Goal: Task Accomplishment & Management: Manage account settings

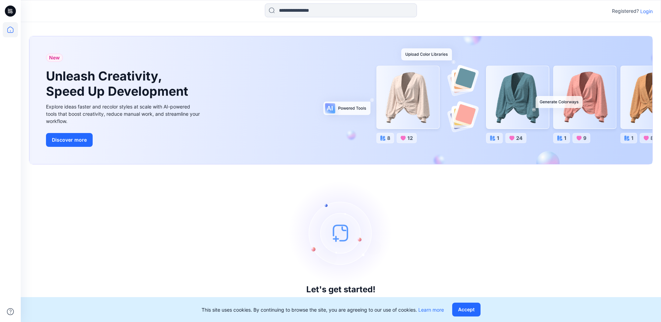
click at [645, 10] on p "Login" at bounding box center [646, 11] width 12 height 7
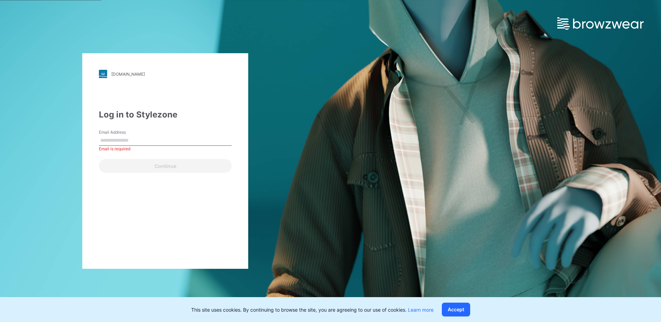
click at [122, 134] on label "Email Address" at bounding box center [123, 132] width 48 height 6
click at [122, 135] on input "Email Address" at bounding box center [165, 140] width 133 height 10
click at [120, 139] on input "Email Address" at bounding box center [165, 140] width 133 height 10
type input "**********"
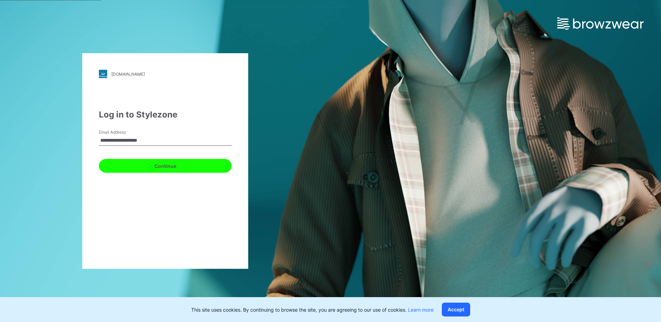
click at [151, 162] on button "Continue" at bounding box center [165, 166] width 133 height 14
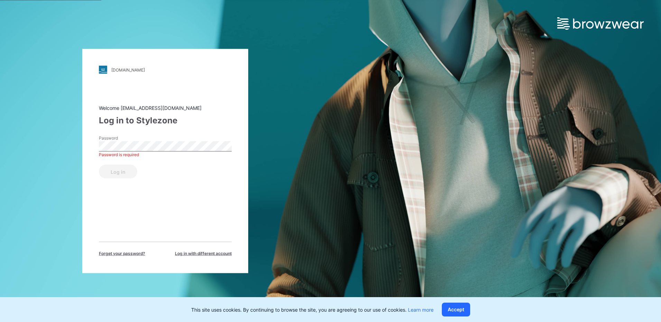
click at [95, 202] on div "[DOMAIN_NAME] Loading... Welcome [EMAIL_ADDRESS][DOMAIN_NAME] Log in to Stylezo…" at bounding box center [165, 161] width 166 height 224
click at [192, 256] on span "Log in with different account" at bounding box center [203, 253] width 57 height 6
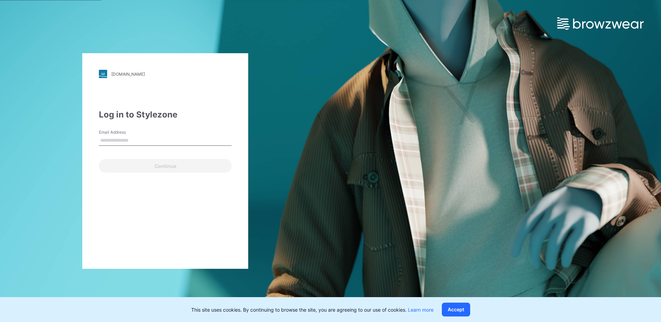
click at [134, 138] on input "Email Address" at bounding box center [165, 140] width 133 height 10
click at [96, 185] on div "[DOMAIN_NAME] Loading... Log in to Stylezone Email Address Continue" at bounding box center [165, 161] width 166 height 216
click at [116, 141] on input "Email Address" at bounding box center [165, 140] width 133 height 10
type input "**********"
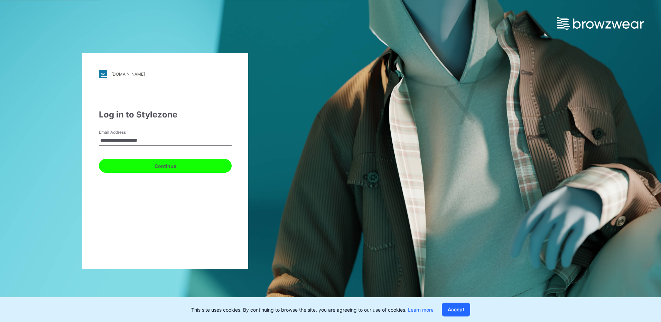
click at [170, 168] on button "Continue" at bounding box center [165, 166] width 133 height 14
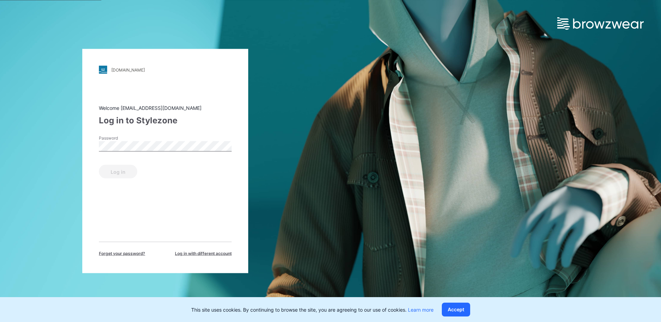
drag, startPoint x: 120, startPoint y: 154, endPoint x: 123, endPoint y: 152, distance: 3.6
click at [120, 154] on div "Password" at bounding box center [165, 145] width 133 height 21
click at [120, 170] on button "Log in" at bounding box center [118, 172] width 38 height 14
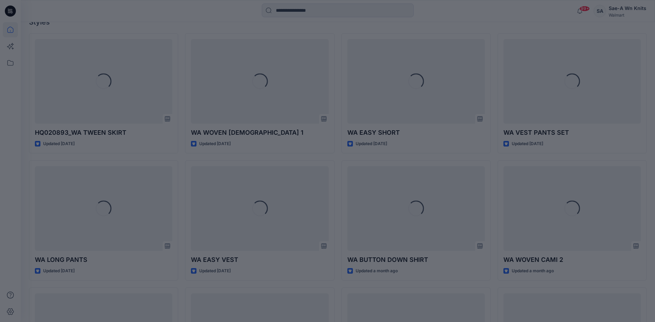
scroll to position [207, 0]
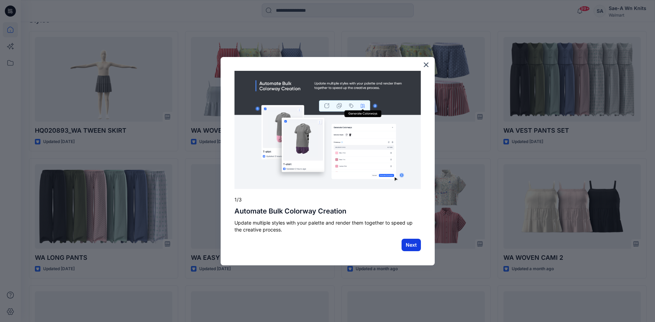
click at [414, 243] on button "Next" at bounding box center [411, 245] width 19 height 12
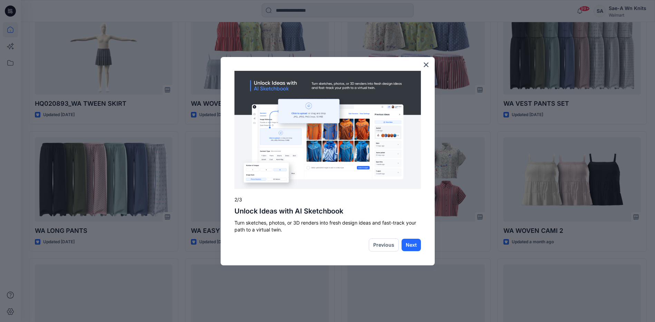
scroll to position [276, 0]
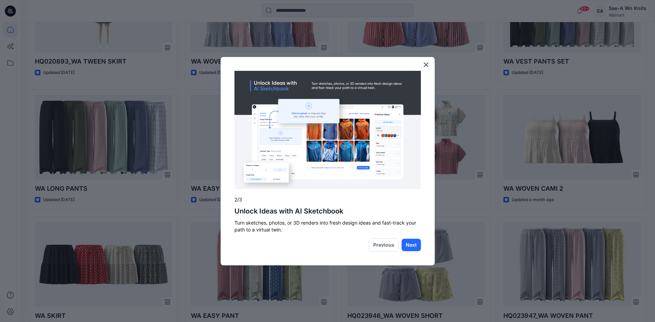
click at [399, 242] on div "Previous" at bounding box center [386, 244] width 34 height 13
click at [408, 247] on button "Next" at bounding box center [411, 245] width 19 height 12
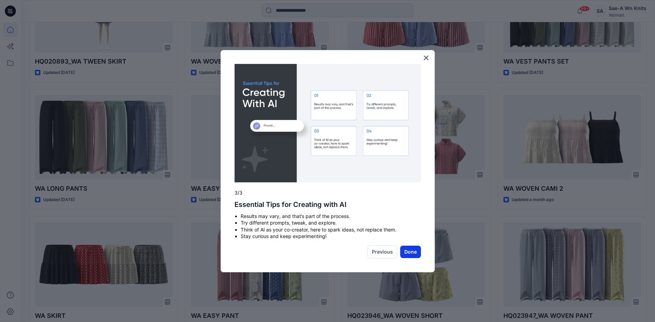
click at [405, 253] on button "Done" at bounding box center [410, 252] width 21 height 12
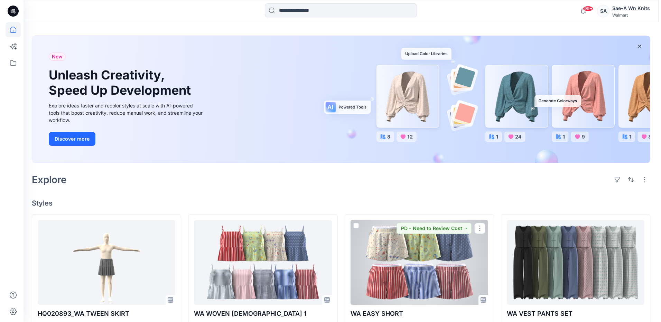
scroll to position [0, 0]
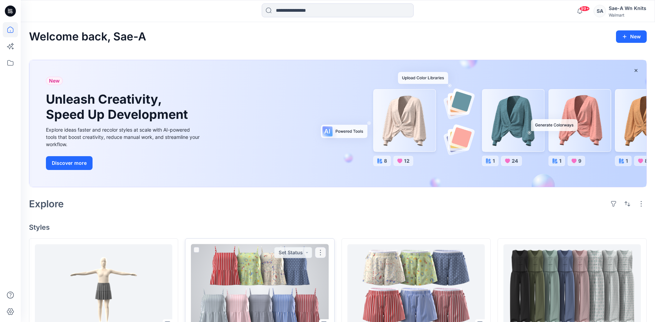
click at [240, 264] on div at bounding box center [260, 286] width 138 height 85
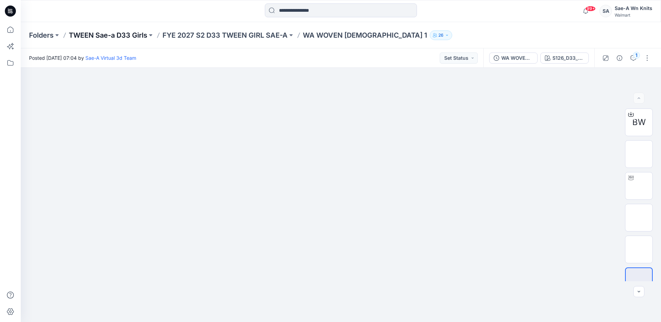
click at [122, 36] on p "TWEEN Sae-a D33 Girls" at bounding box center [108, 35] width 78 height 10
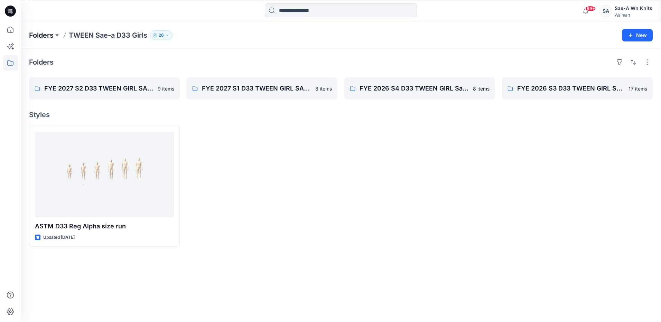
click at [40, 38] on p "Folders" at bounding box center [41, 35] width 25 height 10
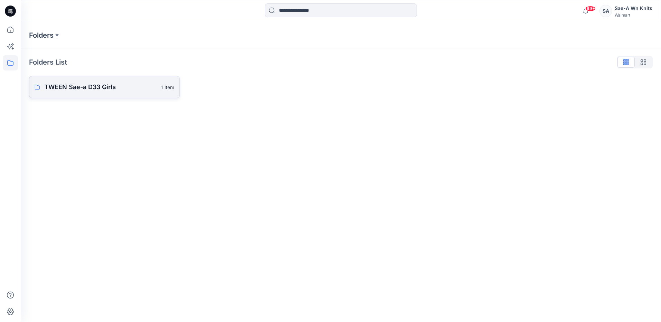
click at [69, 91] on p "TWEEN Sae-a D33 Girls" at bounding box center [100, 87] width 112 height 10
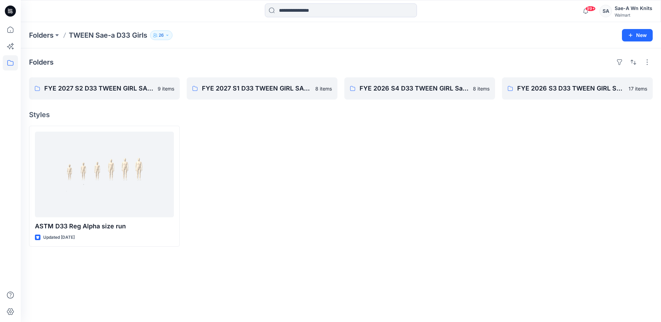
click at [614, 14] on div "SA Sae-A Wn Knits Walmart" at bounding box center [625, 11] width 53 height 14
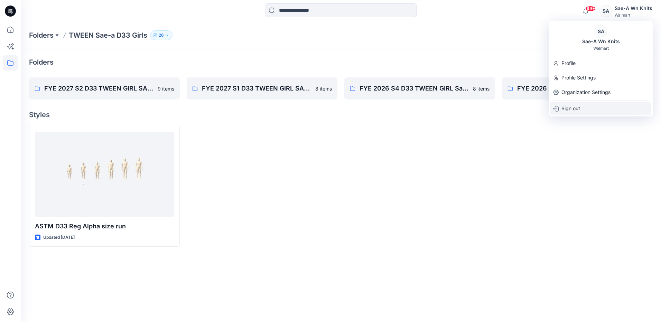
click at [578, 112] on p "Sign out" at bounding box center [570, 108] width 19 height 13
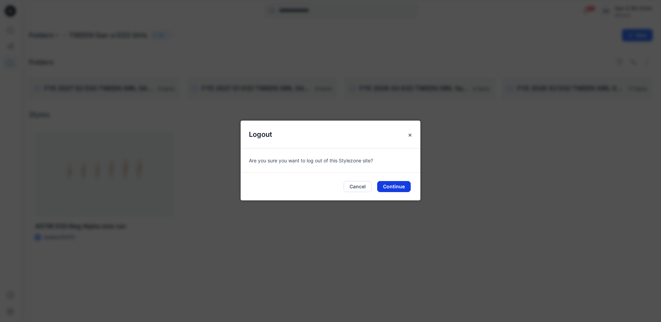
click at [395, 186] on button "Continue" at bounding box center [394, 186] width 34 height 11
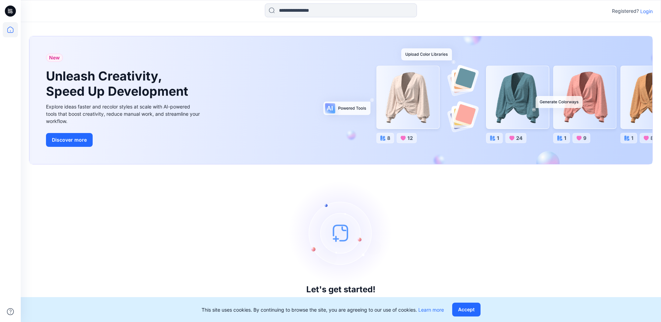
click at [645, 10] on p "Login" at bounding box center [646, 11] width 12 height 7
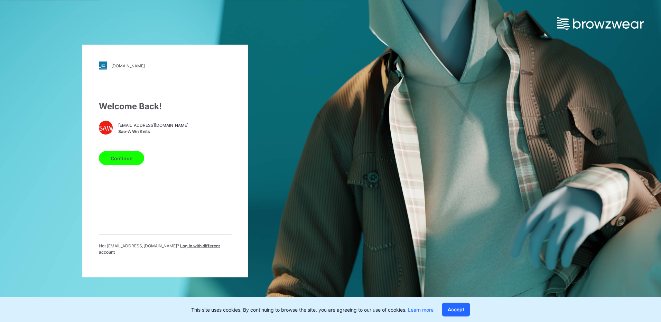
click at [127, 163] on button "Continue" at bounding box center [121, 158] width 45 height 14
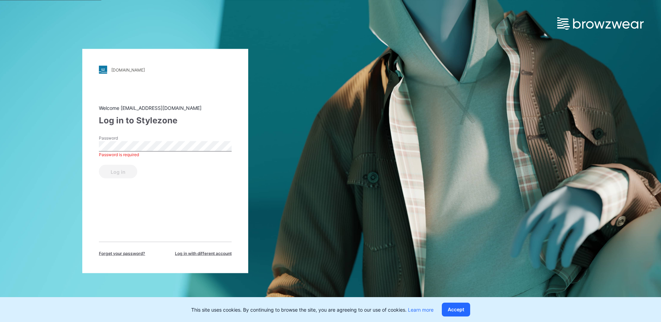
click at [92, 203] on div "[DOMAIN_NAME] Loading... Welcome [EMAIL_ADDRESS][DOMAIN_NAME] Log in to Stylezo…" at bounding box center [165, 161] width 166 height 224
click at [191, 254] on span "Log in with different account" at bounding box center [203, 253] width 57 height 6
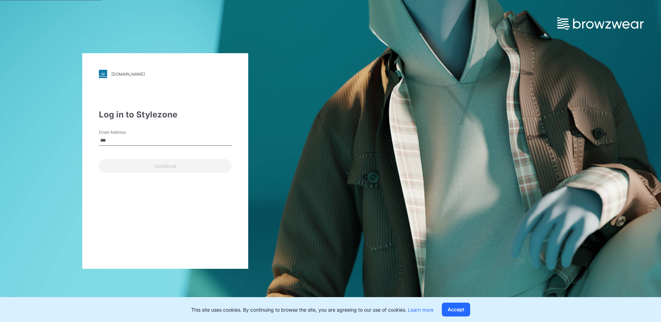
type input "**********"
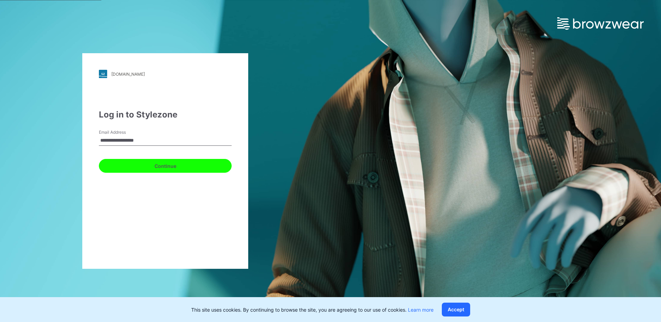
click at [152, 165] on button "Continue" at bounding box center [165, 166] width 133 height 14
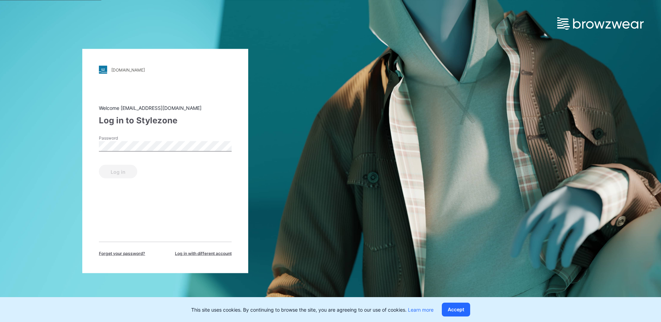
click at [133, 136] on label "Password" at bounding box center [123, 138] width 48 height 6
click at [122, 179] on div "Welcome saea.wm33@sae-a.com Log in to Stylezone Password Log in Forget your pas…" at bounding box center [165, 180] width 133 height 152
click at [125, 168] on button "Log in" at bounding box center [118, 172] width 38 height 14
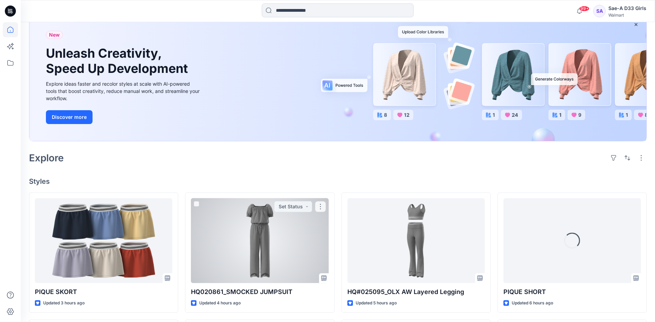
scroll to position [173, 0]
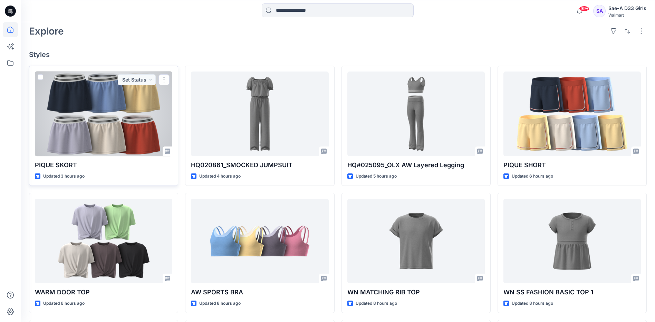
click at [92, 121] on div at bounding box center [104, 114] width 138 height 85
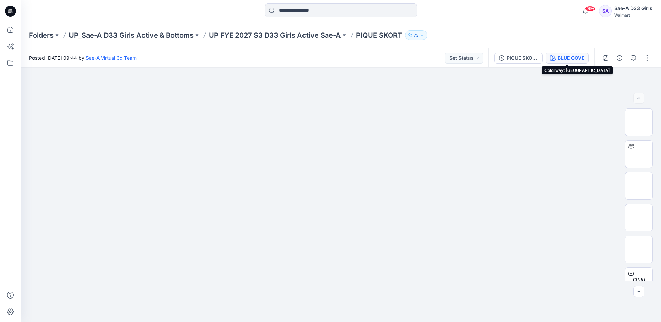
click at [574, 60] on div "BLUE COVE" at bounding box center [570, 58] width 27 height 8
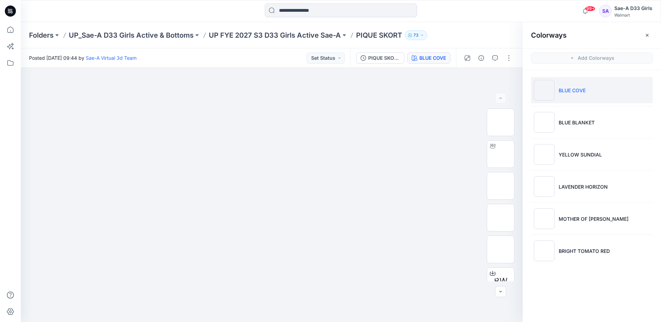
click at [581, 92] on p "BLUE COVE" at bounding box center [571, 90] width 27 height 7
click at [500, 186] on img at bounding box center [500, 186] width 0 height 0
click at [508, 81] on icon "button" at bounding box center [507, 80] width 6 height 6
click at [500, 249] on img at bounding box center [500, 249] width 0 height 0
click at [510, 81] on icon "button" at bounding box center [507, 80] width 6 height 4
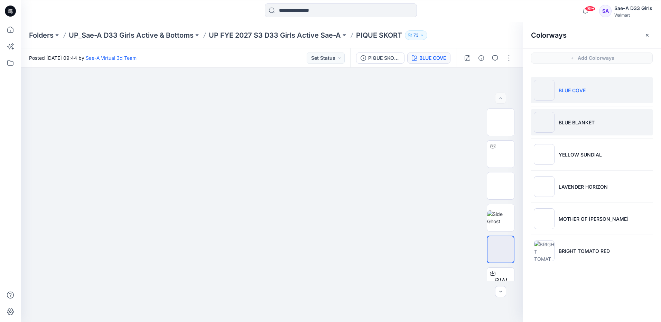
click at [602, 120] on li "BLUE BLANKET" at bounding box center [592, 122] width 122 height 26
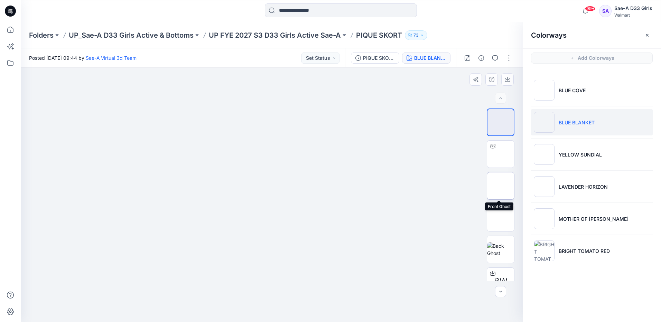
click at [500, 186] on img at bounding box center [500, 186] width 0 height 0
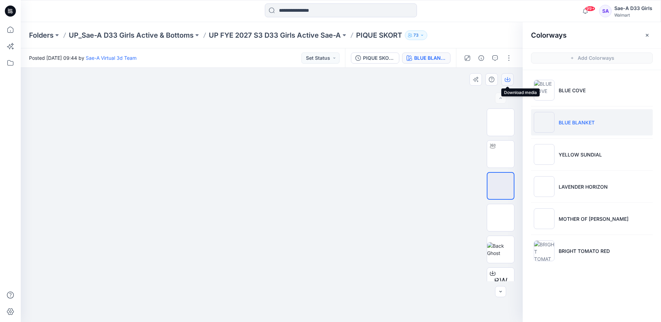
click at [510, 84] on button "button" at bounding box center [507, 79] width 12 height 12
click at [502, 250] on img at bounding box center [500, 249] width 27 height 15
click at [510, 79] on button "button" at bounding box center [507, 79] width 12 height 12
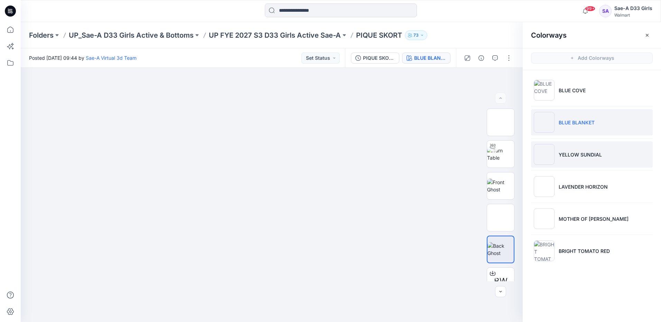
click at [584, 151] on p "YELLOW SUNDIAL" at bounding box center [579, 154] width 43 height 7
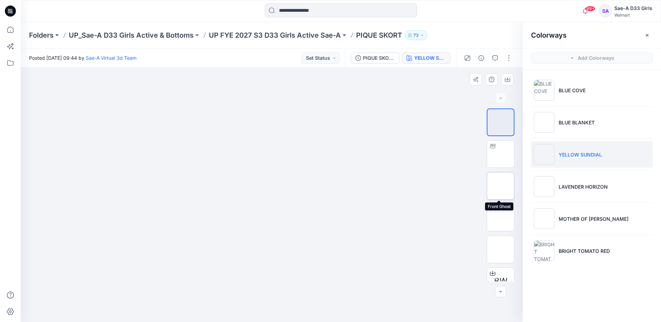
click at [500, 186] on img at bounding box center [500, 186] width 0 height 0
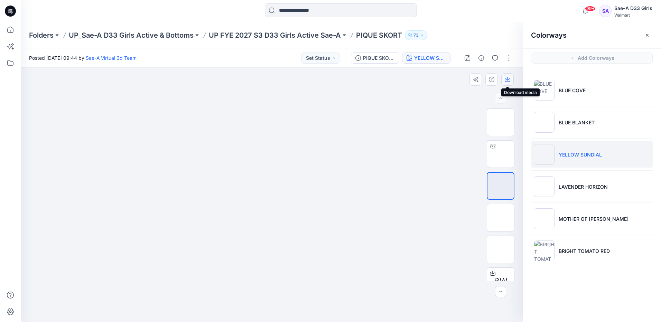
click at [506, 78] on icon "button" at bounding box center [507, 80] width 6 height 6
click at [500, 249] on img at bounding box center [500, 249] width 0 height 0
click at [509, 82] on button "button" at bounding box center [507, 79] width 12 height 12
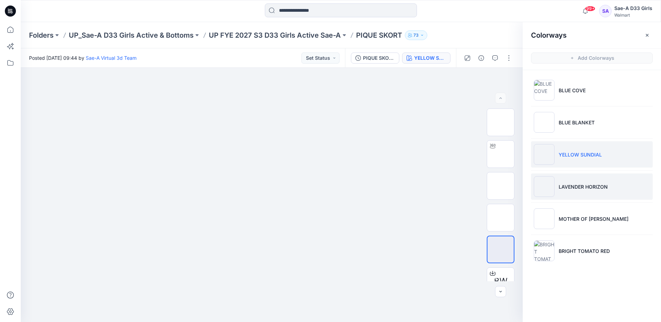
click at [592, 183] on p "LAVENDER HORIZON" at bounding box center [582, 186] width 49 height 7
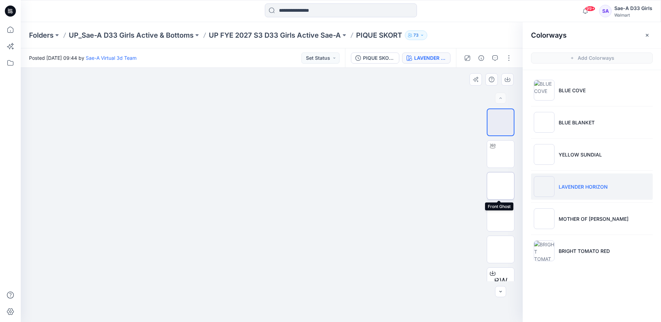
click at [500, 186] on img at bounding box center [500, 186] width 0 height 0
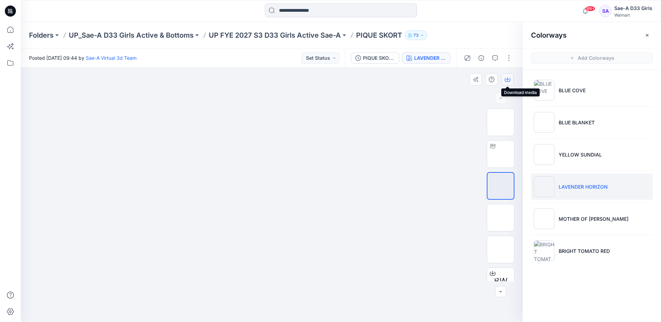
click at [507, 79] on icon "button" at bounding box center [507, 78] width 3 height 3
click at [500, 249] on img at bounding box center [500, 249] width 0 height 0
click at [507, 79] on icon "button" at bounding box center [507, 78] width 3 height 3
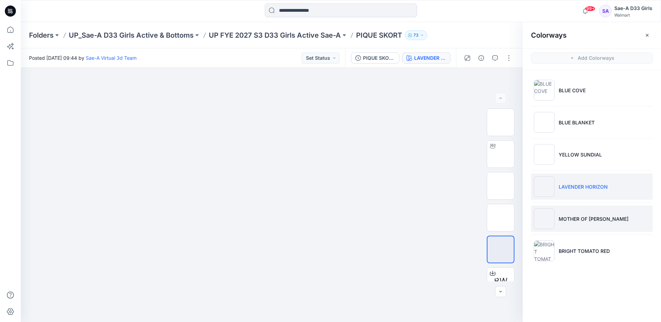
click at [580, 214] on li "MOTHER OF PEARL" at bounding box center [592, 219] width 122 height 26
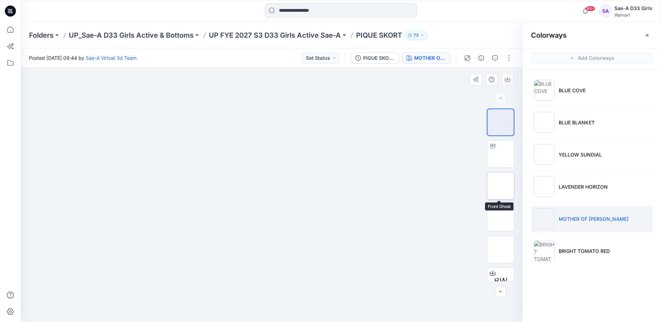
click at [500, 186] on img at bounding box center [500, 186] width 0 height 0
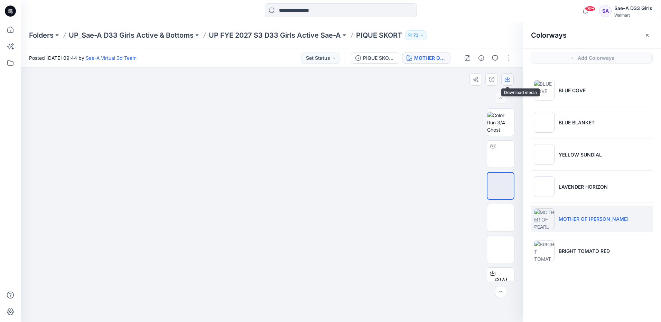
click at [509, 80] on icon "button" at bounding box center [507, 80] width 6 height 6
click at [500, 249] on img at bounding box center [500, 249] width 0 height 0
click at [511, 81] on button "button" at bounding box center [507, 79] width 12 height 12
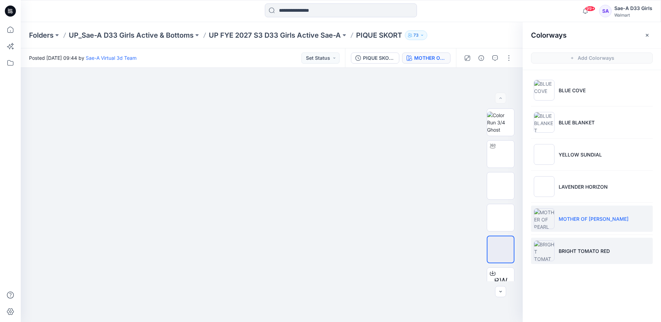
click at [574, 255] on li "BRIGHT TOMATO RED" at bounding box center [592, 251] width 122 height 26
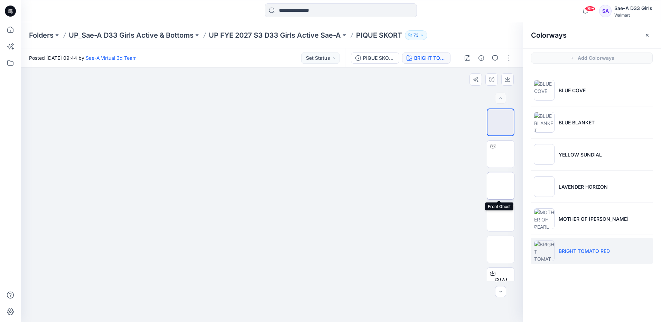
click at [500, 186] on img at bounding box center [500, 186] width 0 height 0
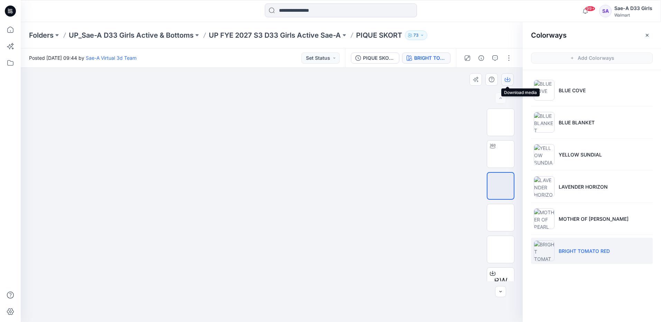
click at [508, 83] on button "button" at bounding box center [507, 79] width 12 height 12
click at [500, 249] on img at bounding box center [500, 249] width 0 height 0
click at [511, 81] on button "button" at bounding box center [507, 79] width 12 height 12
